Goal: Transaction & Acquisition: Obtain resource

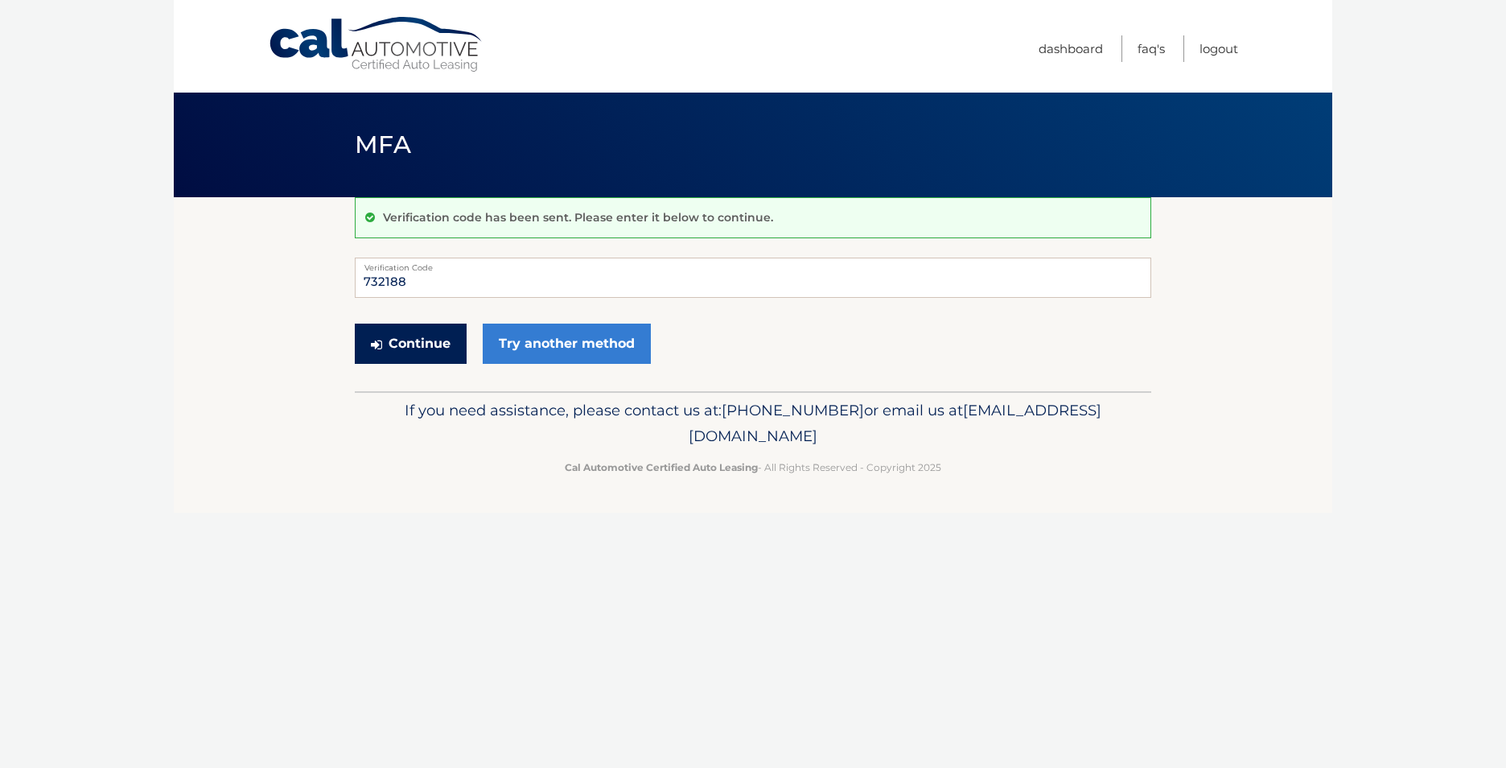
type input "732188"
click at [419, 341] on button "Continue" at bounding box center [411, 343] width 112 height 40
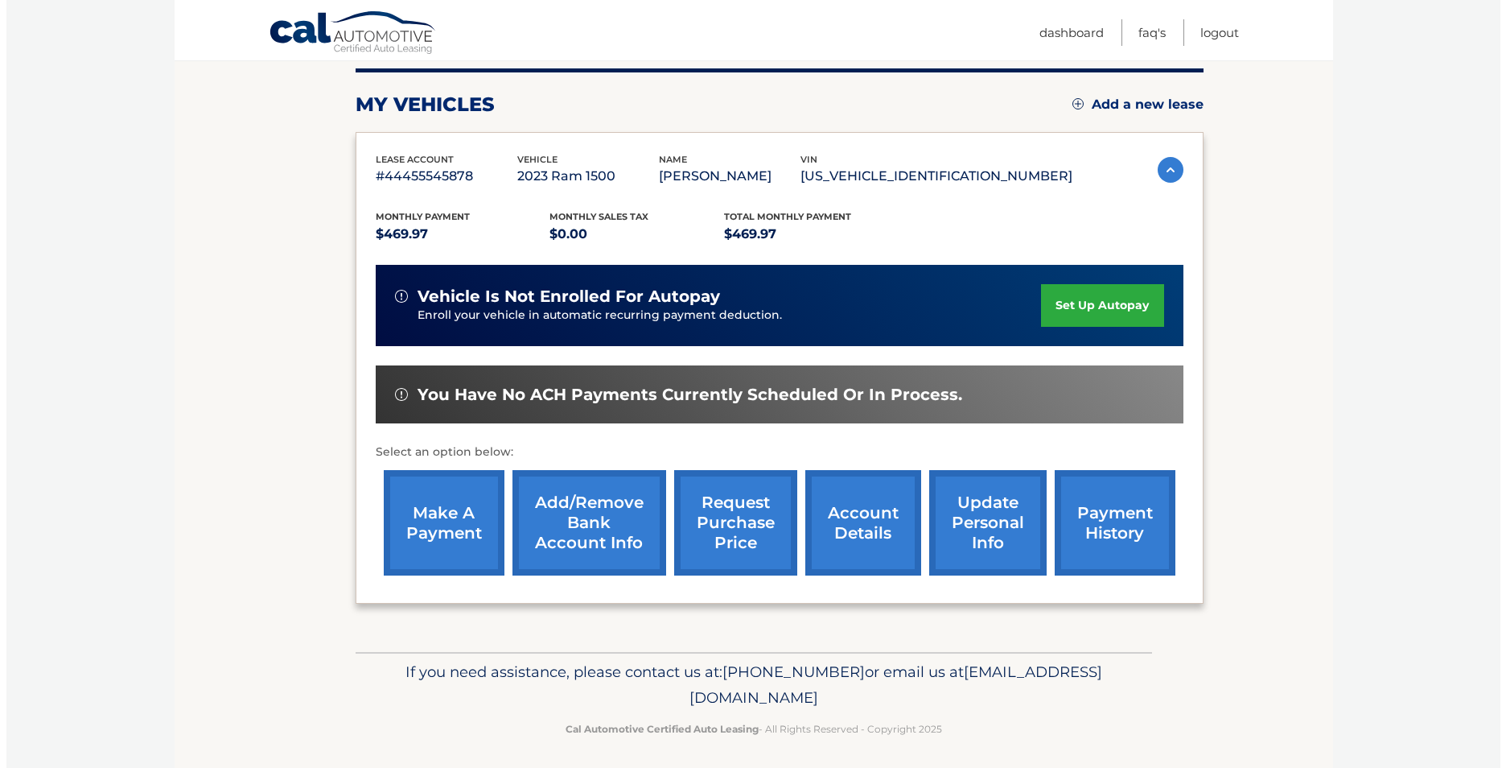
scroll to position [208, 0]
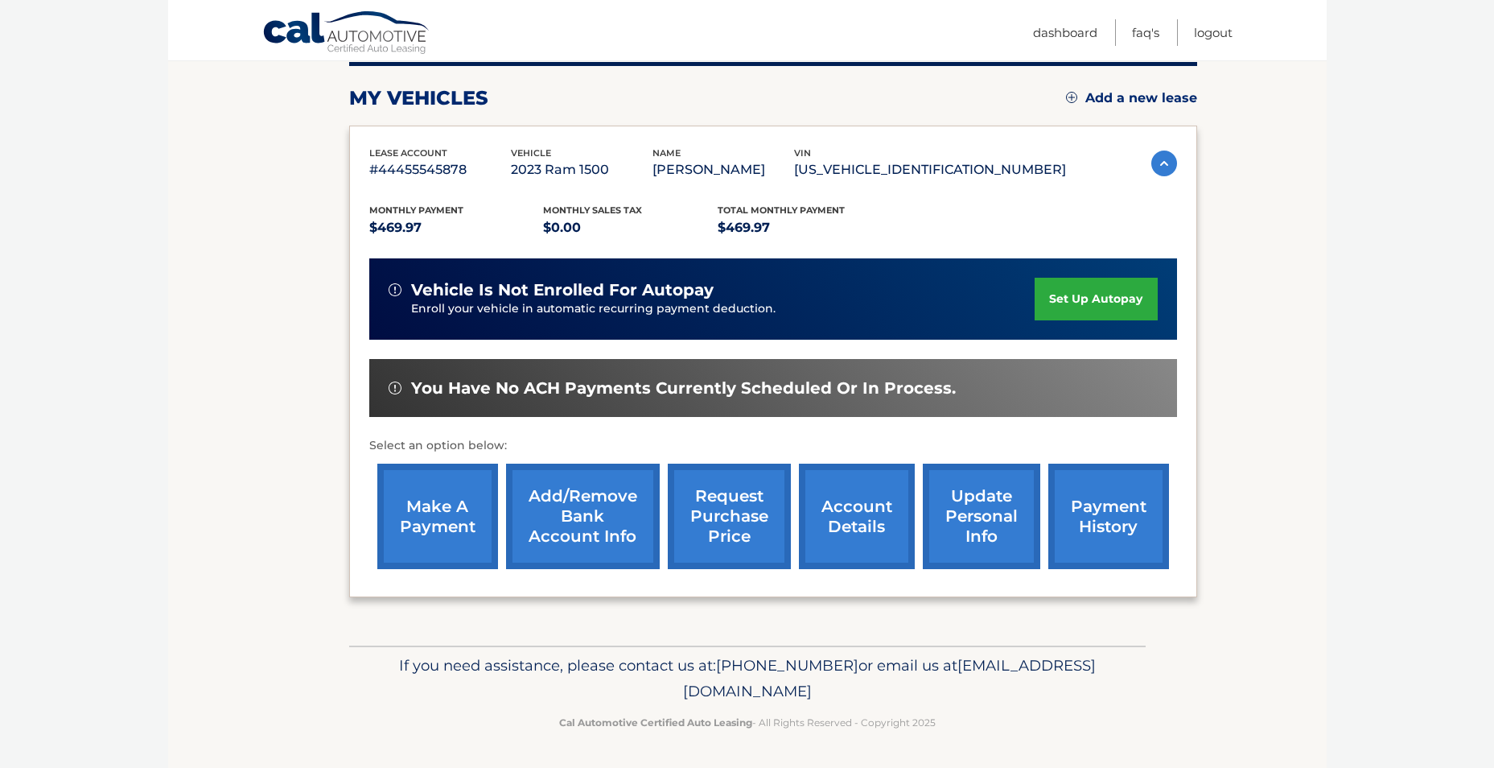
click at [728, 500] on link "request purchase price" at bounding box center [729, 515] width 123 height 105
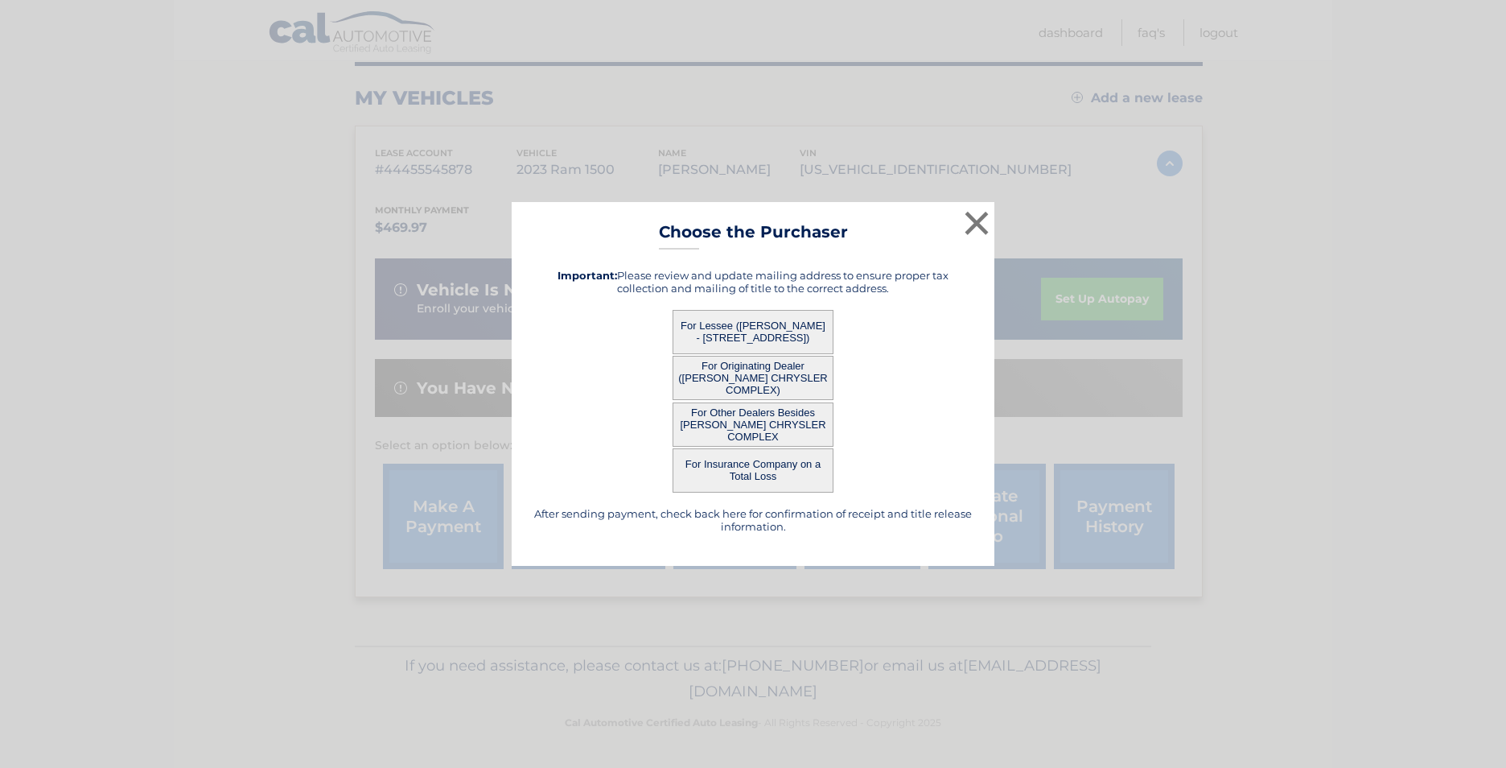
click at [780, 376] on button "For Originating Dealer ([PERSON_NAME] CHRYSLER COMPLEX)" at bounding box center [753, 378] width 161 height 44
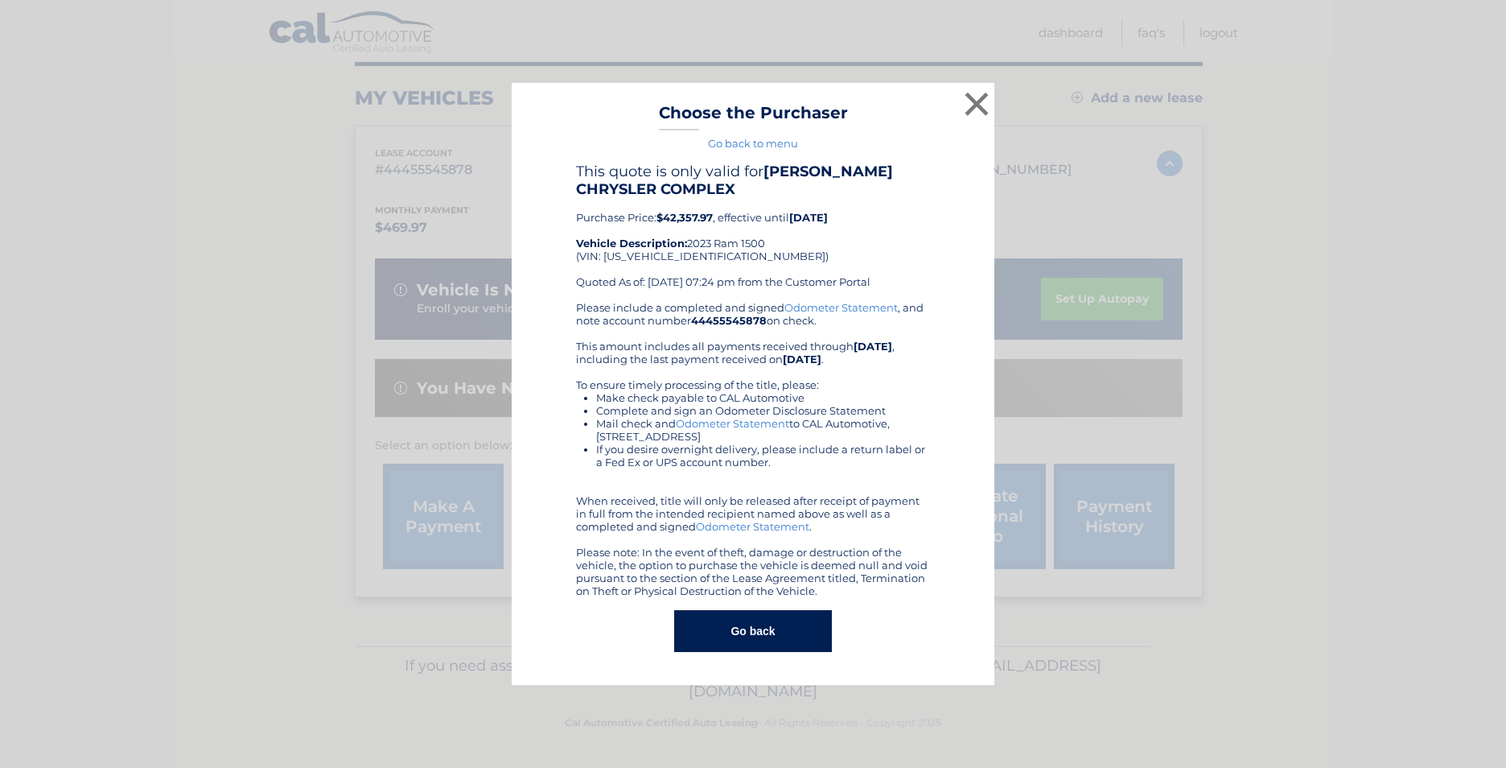
drag, startPoint x: 583, startPoint y: 216, endPoint x: 868, endPoint y: 225, distance: 285.8
click at [868, 225] on div "This quote is only valid for [PERSON_NAME] CHRYSLER COMPLEX Purchase Price: $42…" at bounding box center [753, 232] width 354 height 138
drag, startPoint x: 868, startPoint y: 225, endPoint x: 785, endPoint y: 249, distance: 86.1
click at [785, 249] on div "This quote is only valid for [PERSON_NAME] CHRYSLER COMPLEX Purchase Price: $42…" at bounding box center [753, 232] width 354 height 138
click at [967, 104] on button "×" at bounding box center [977, 104] width 32 height 32
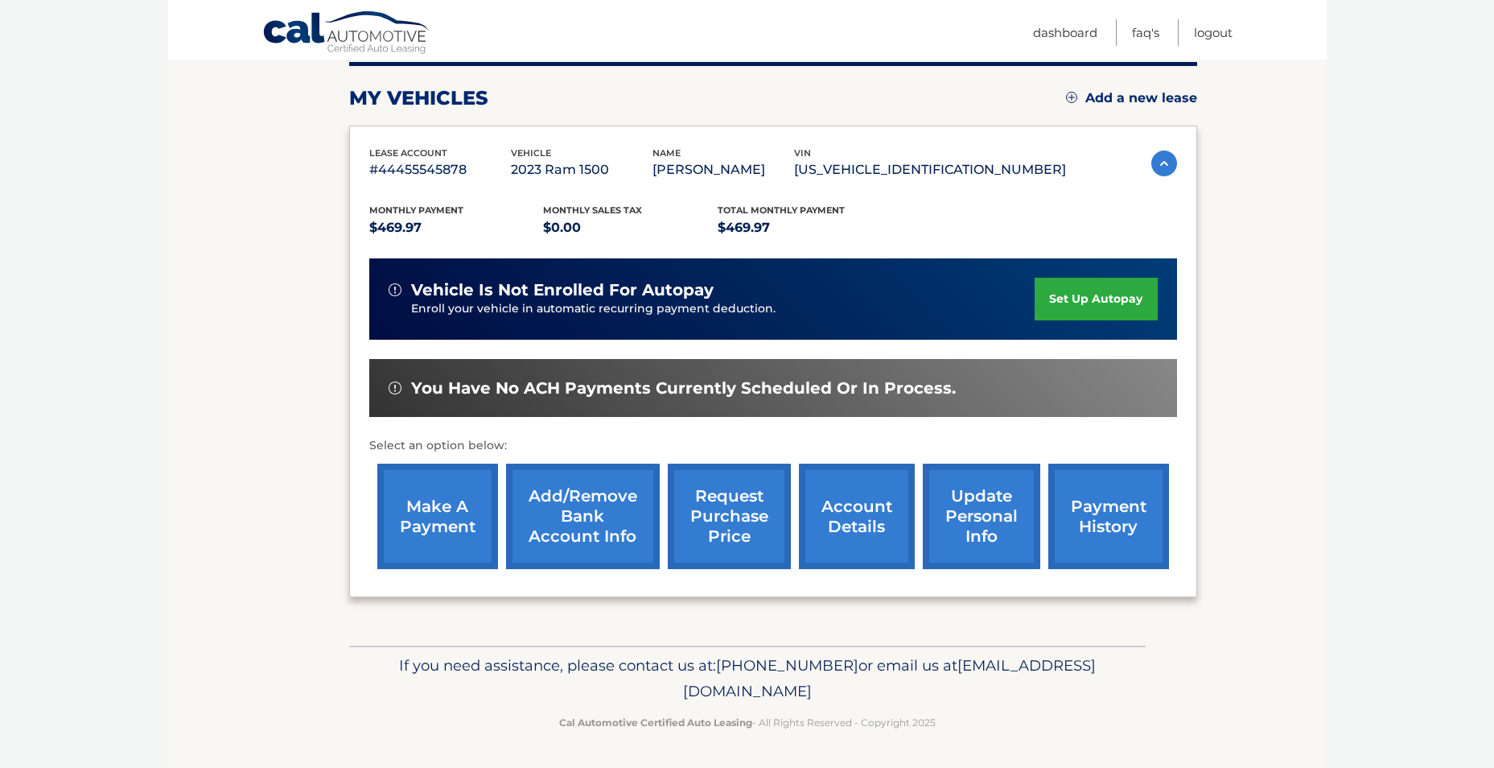
click at [729, 504] on link "request purchase price" at bounding box center [729, 515] width 123 height 105
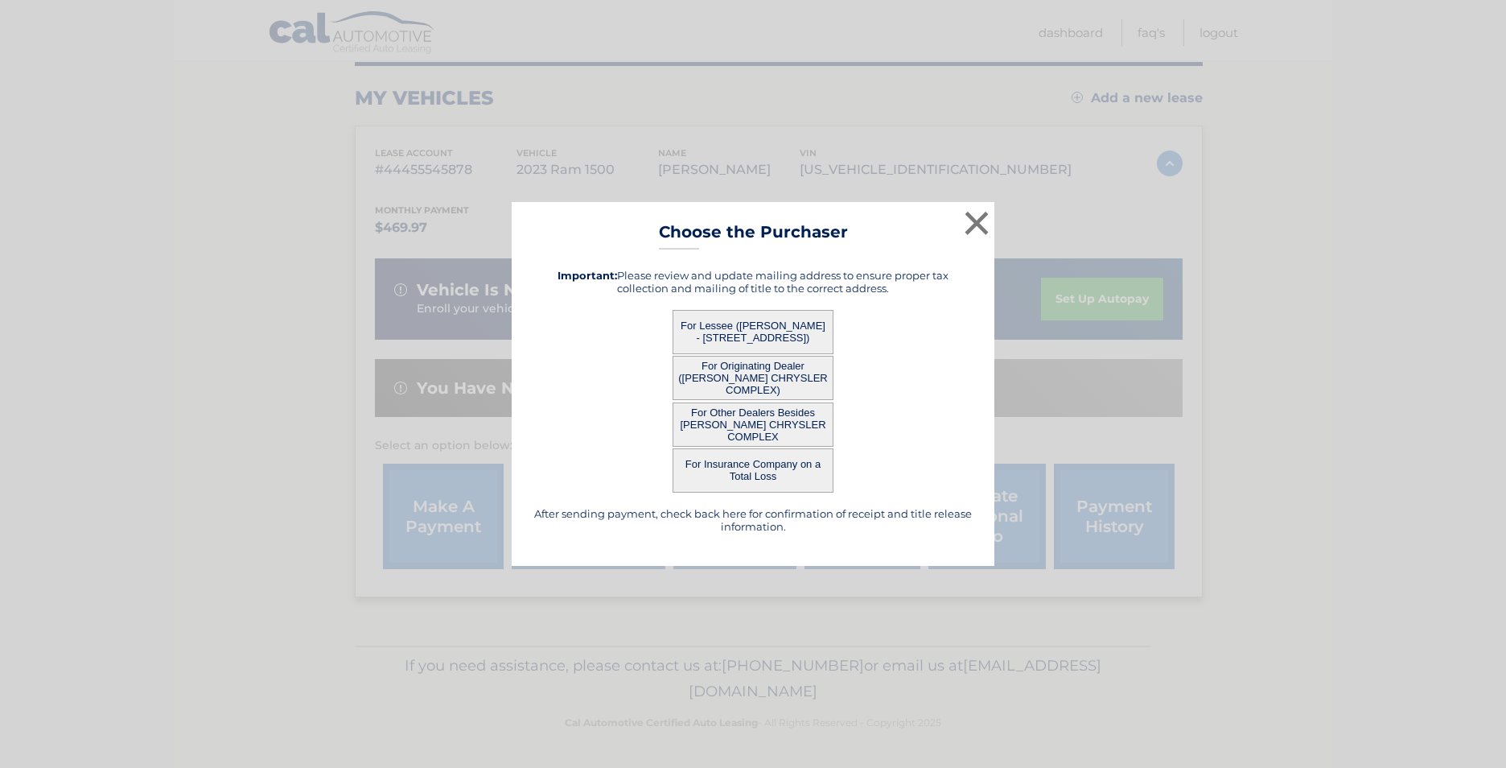
click at [763, 307] on div "After sending payment, check back here for confirmation of receipt and title re…" at bounding box center [753, 401] width 443 height 290
click at [761, 327] on button "For Lessee ([PERSON_NAME] - [STREET_ADDRESS])" at bounding box center [753, 332] width 161 height 44
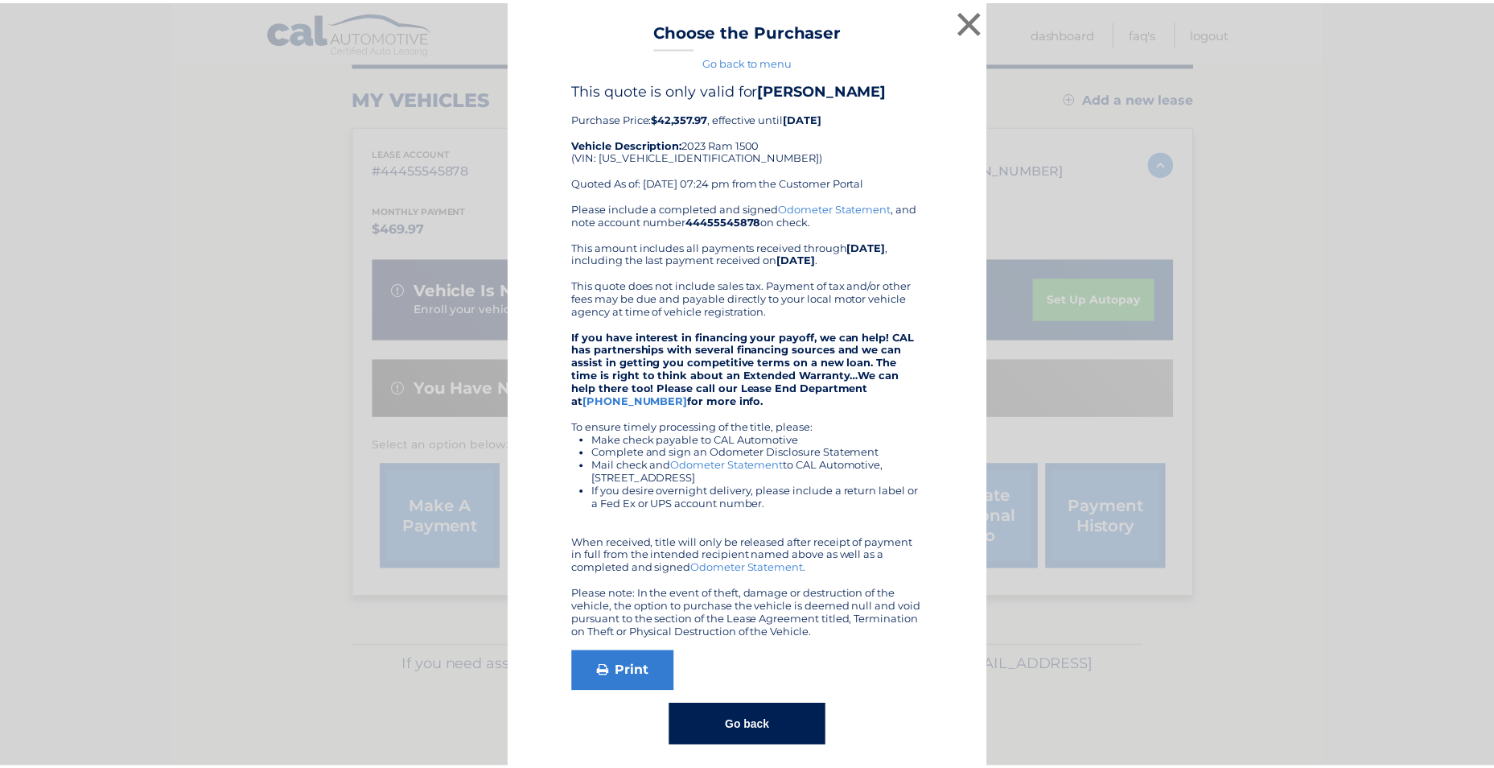
scroll to position [12, 0]
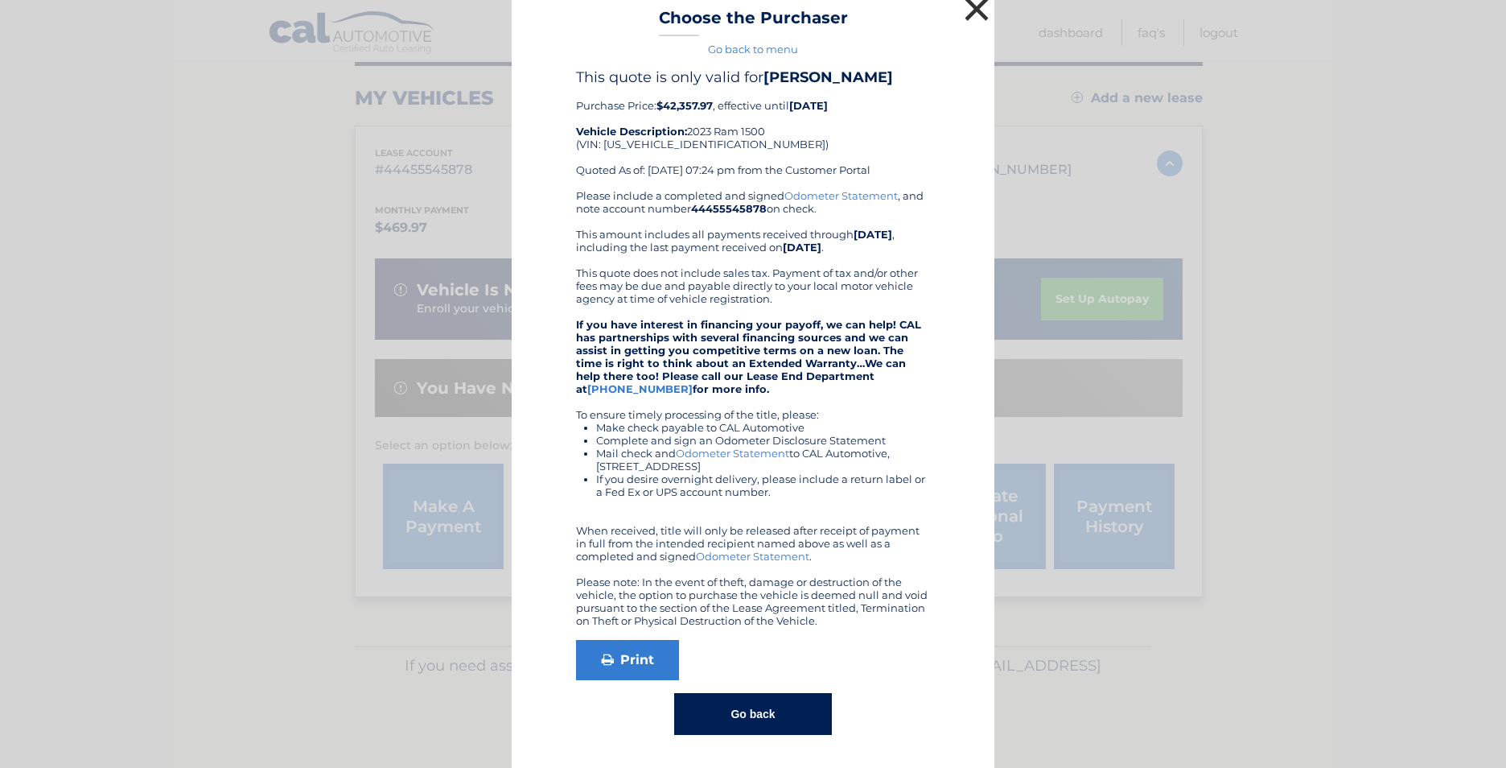
click at [969, 4] on button "×" at bounding box center [977, 9] width 32 height 32
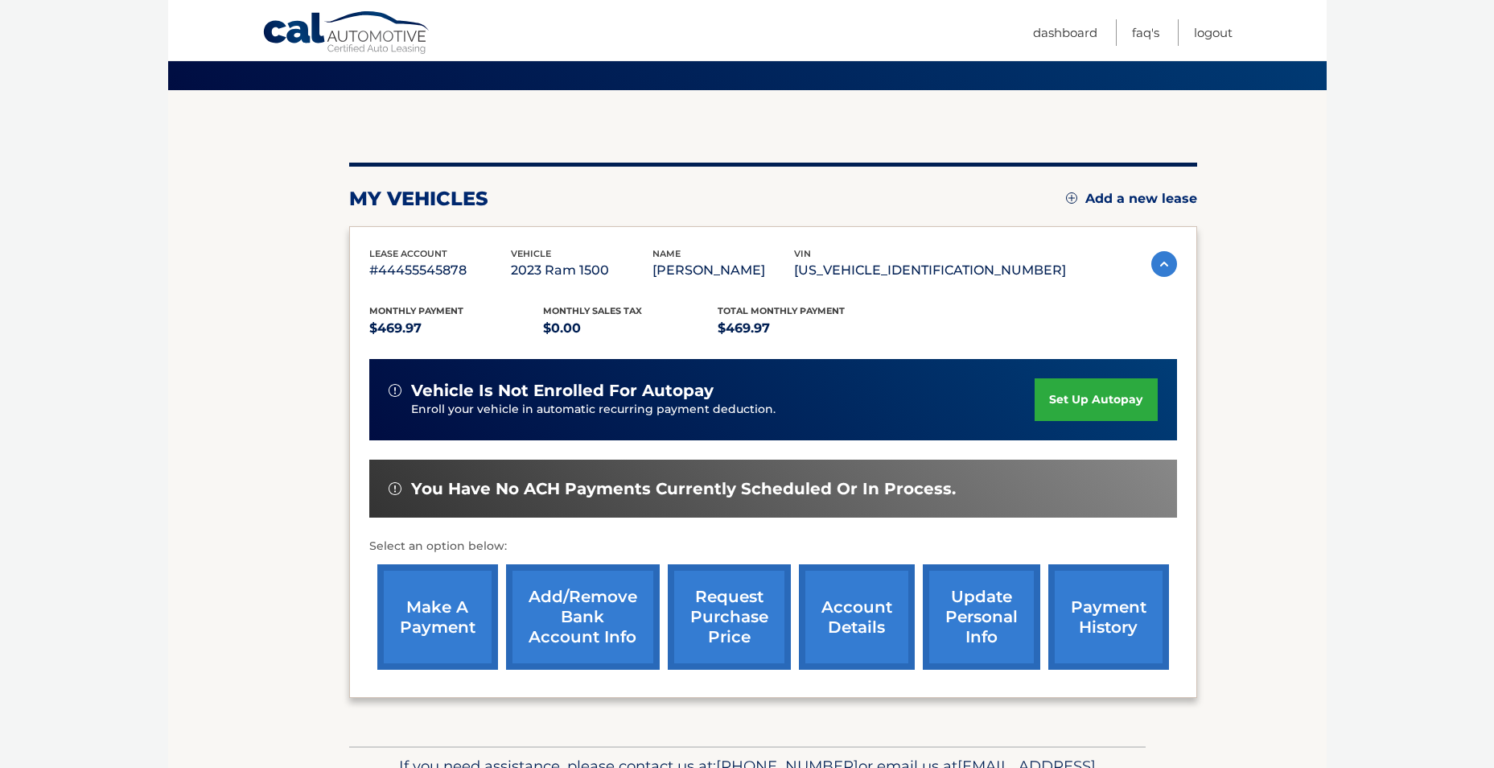
scroll to position [0, 0]
